Goal: Check status

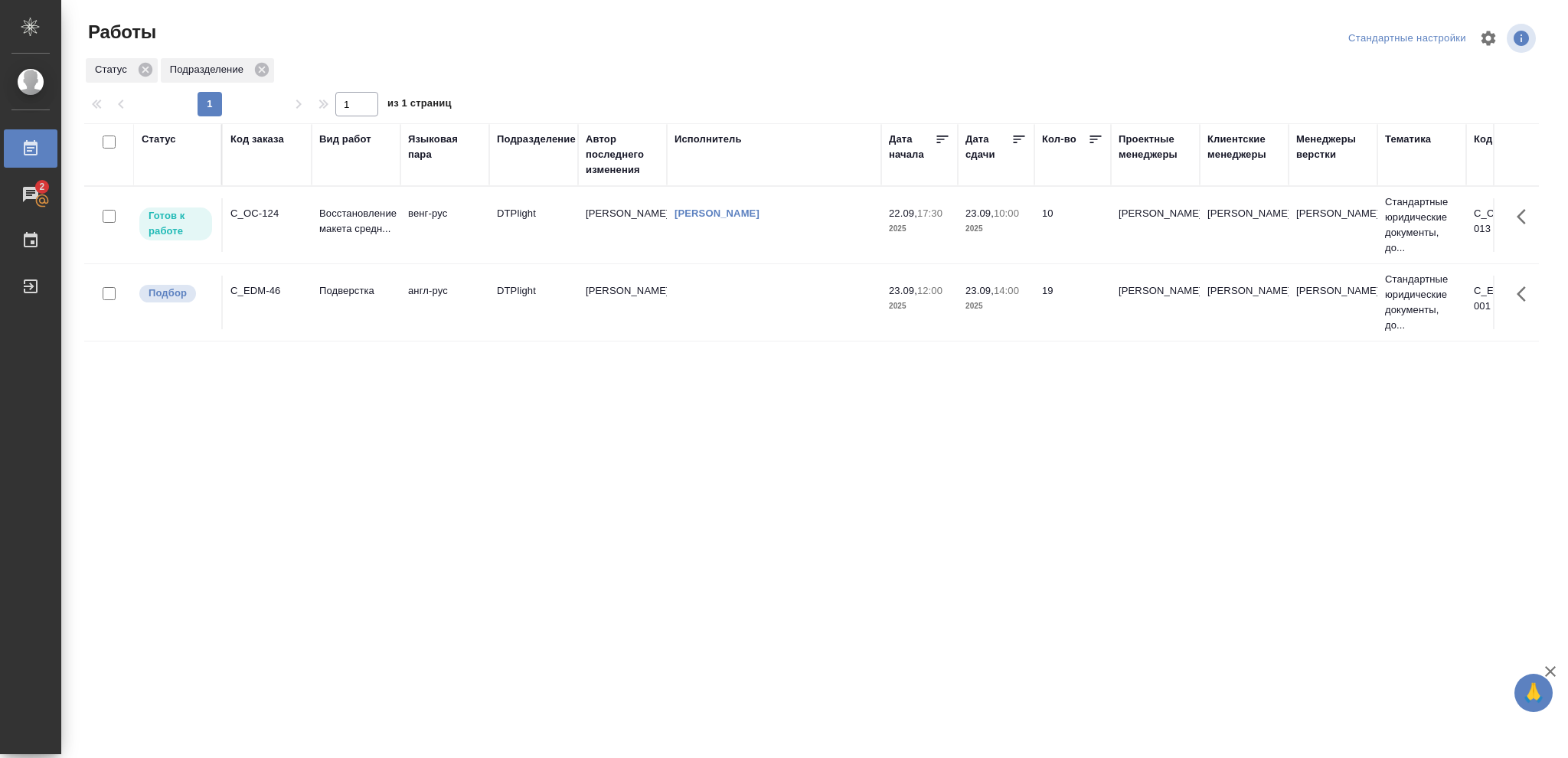
click at [168, 140] on div "Статус" at bounding box center [159, 139] width 35 height 16
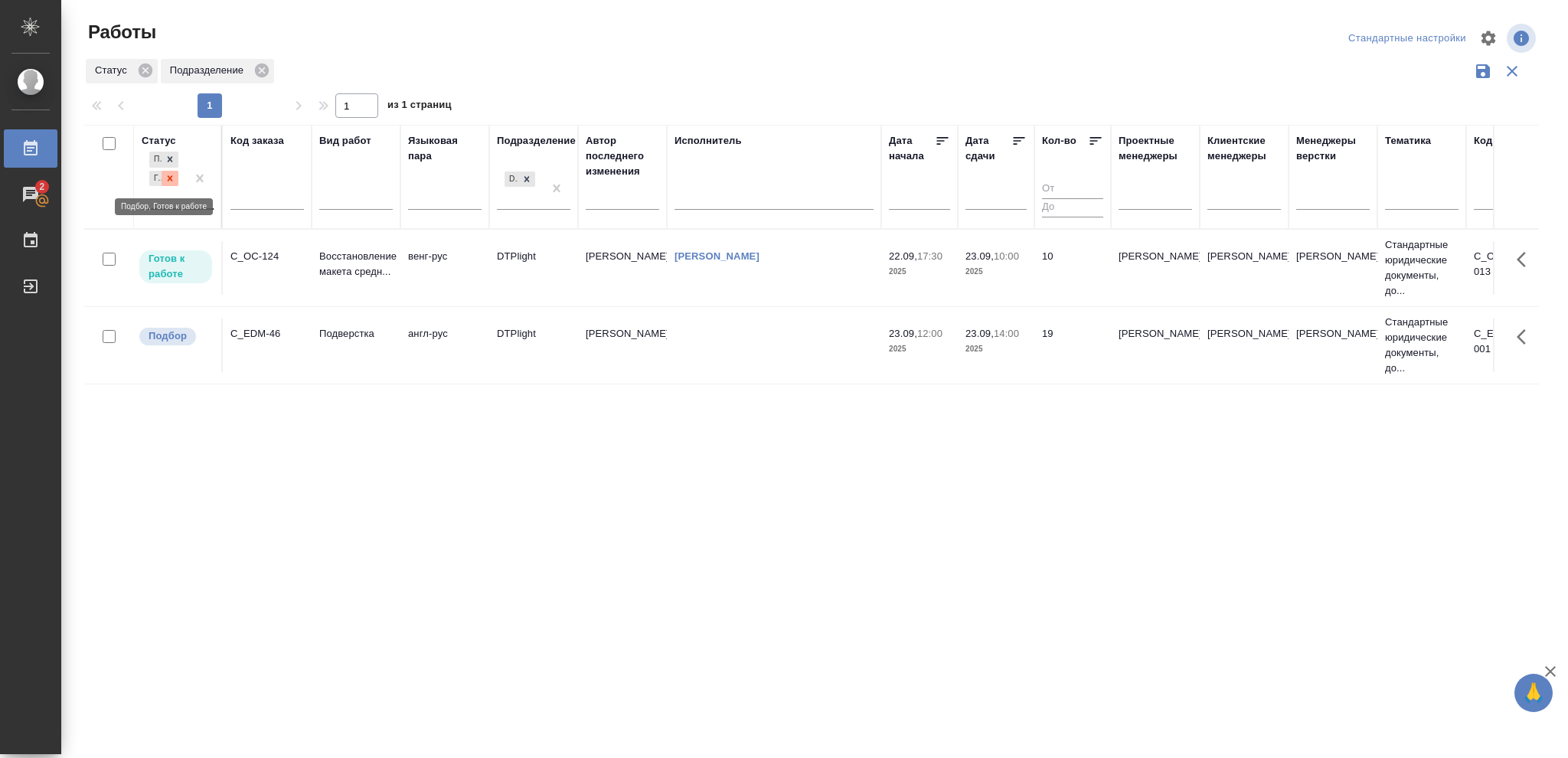
click at [168, 180] on icon at bounding box center [171, 178] width 5 height 5
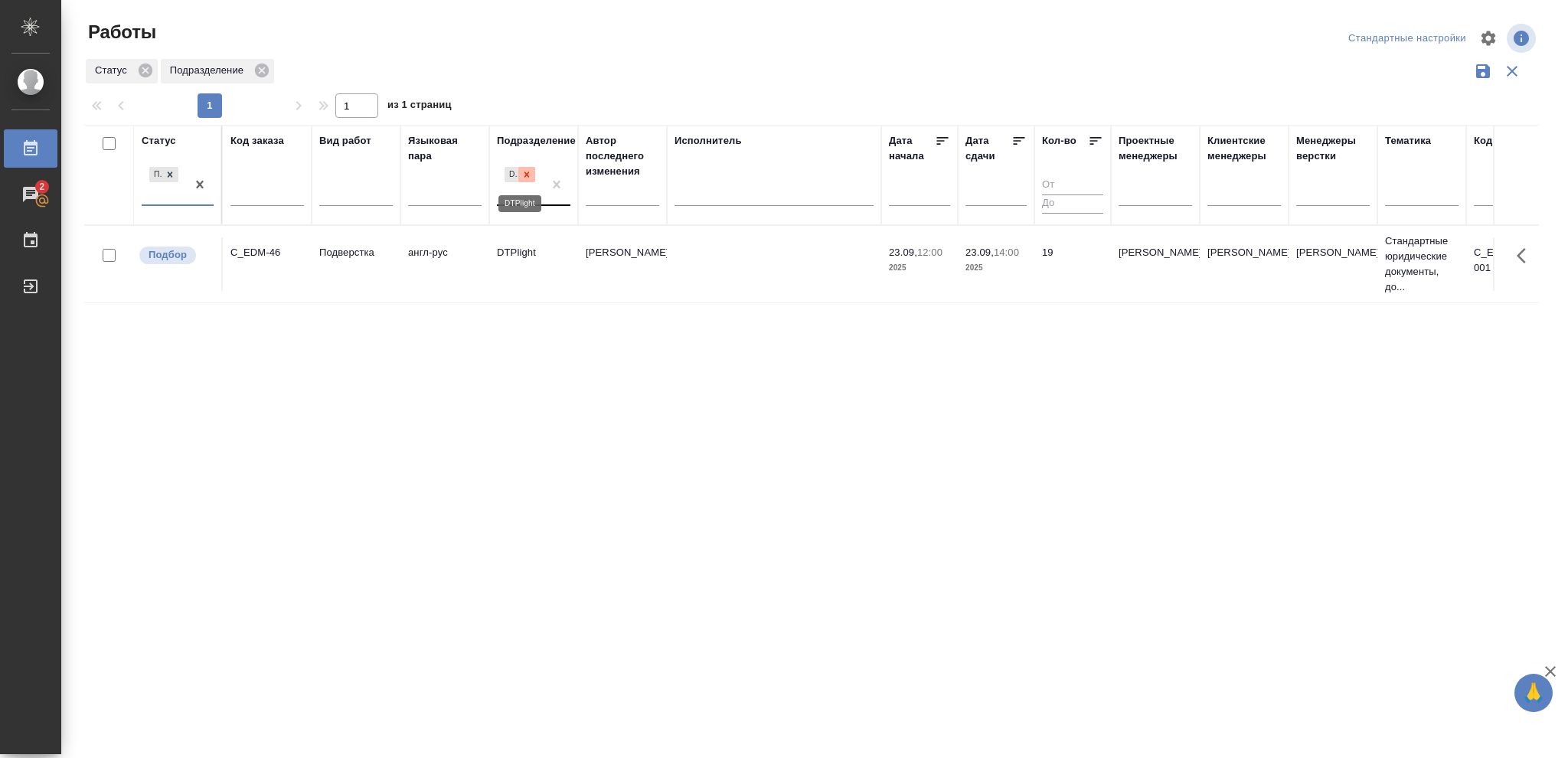
click at [528, 177] on icon at bounding box center [527, 174] width 11 height 11
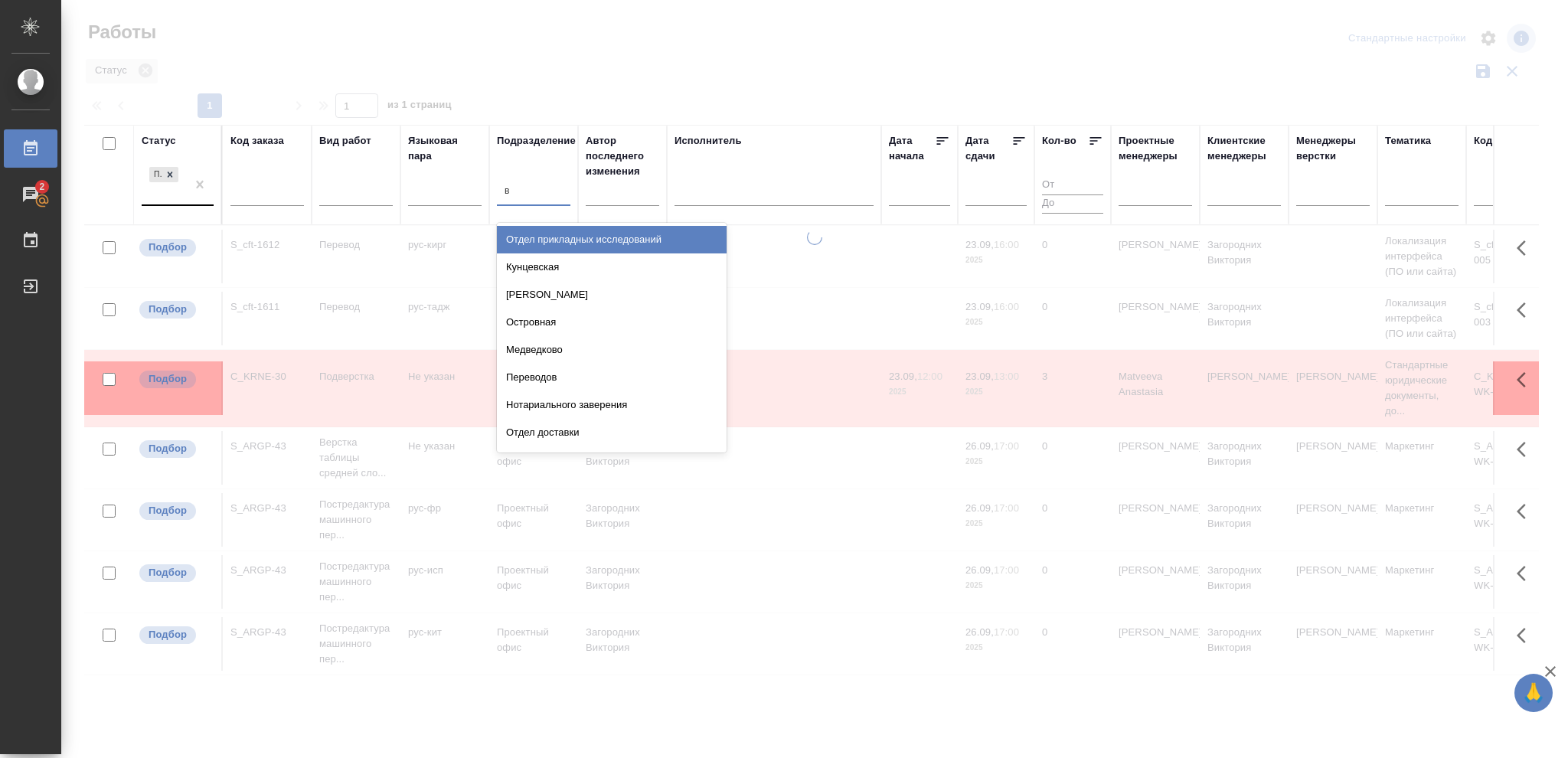
type input "ве"
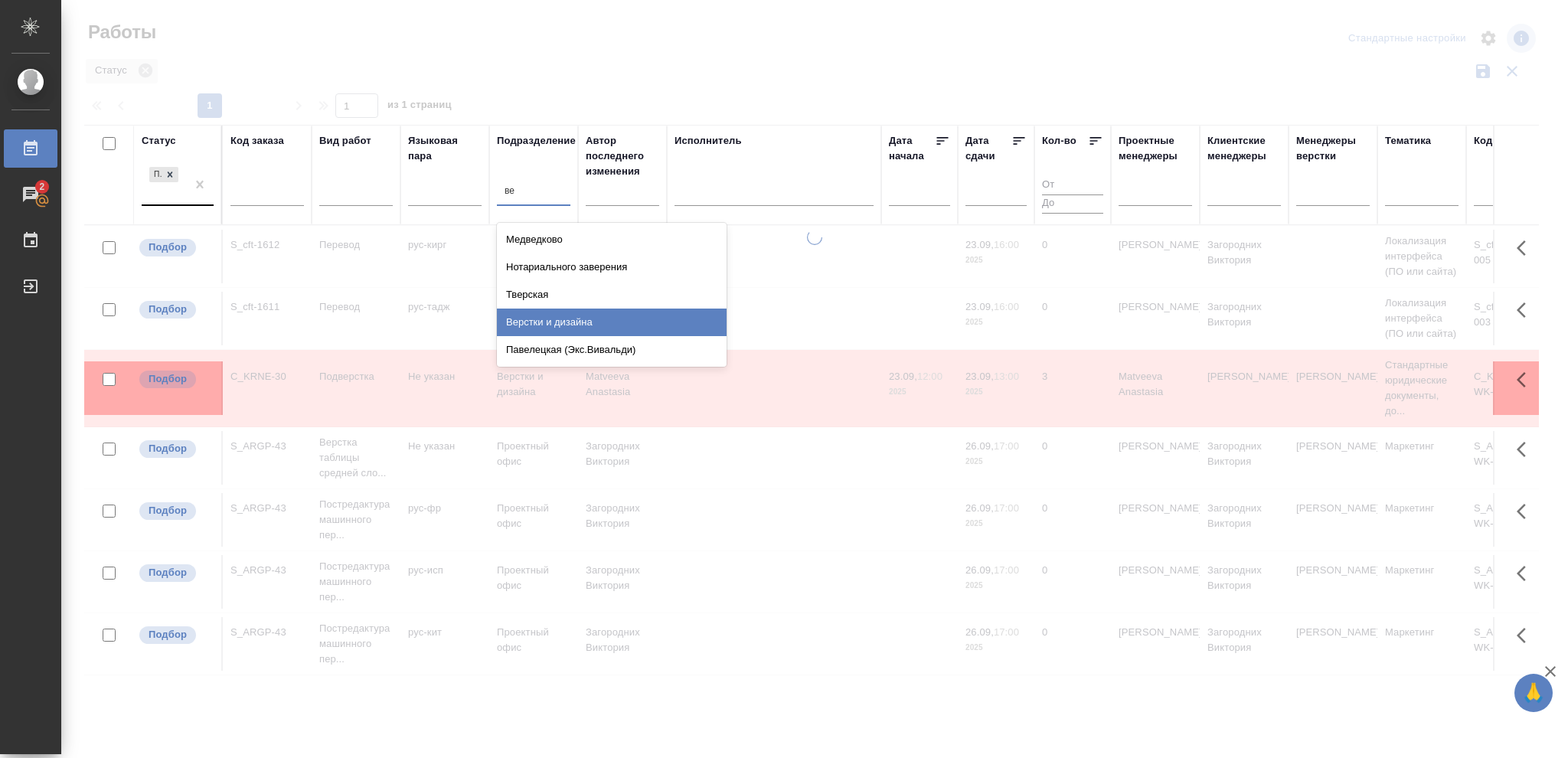
click at [579, 327] on div "Верстки и дизайна" at bounding box center [611, 322] width 229 height 27
